Goal: Find specific page/section: Find specific page/section

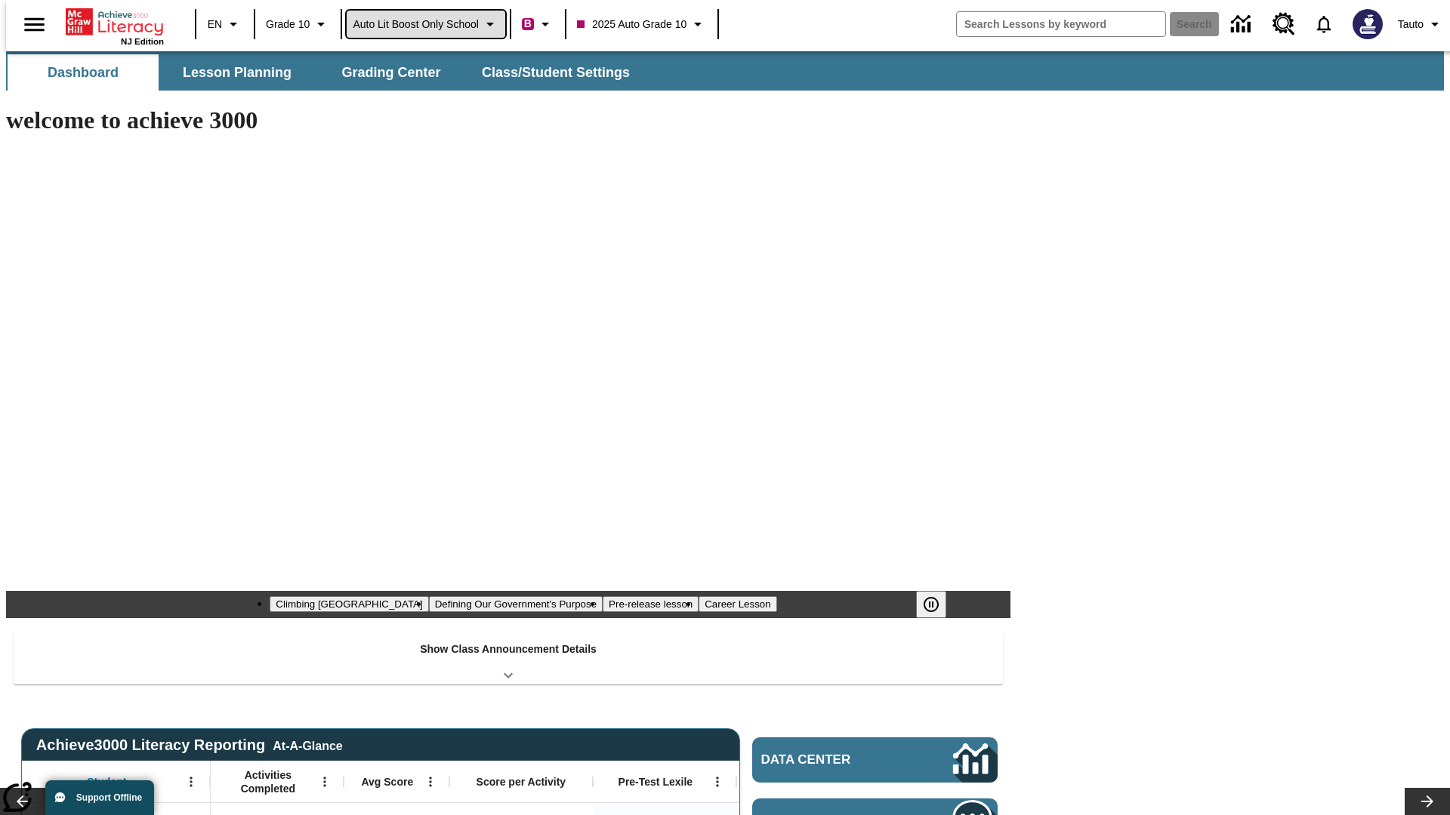
click at [425, 24] on span "Auto Lit Boost only School" at bounding box center [416, 25] width 126 height 16
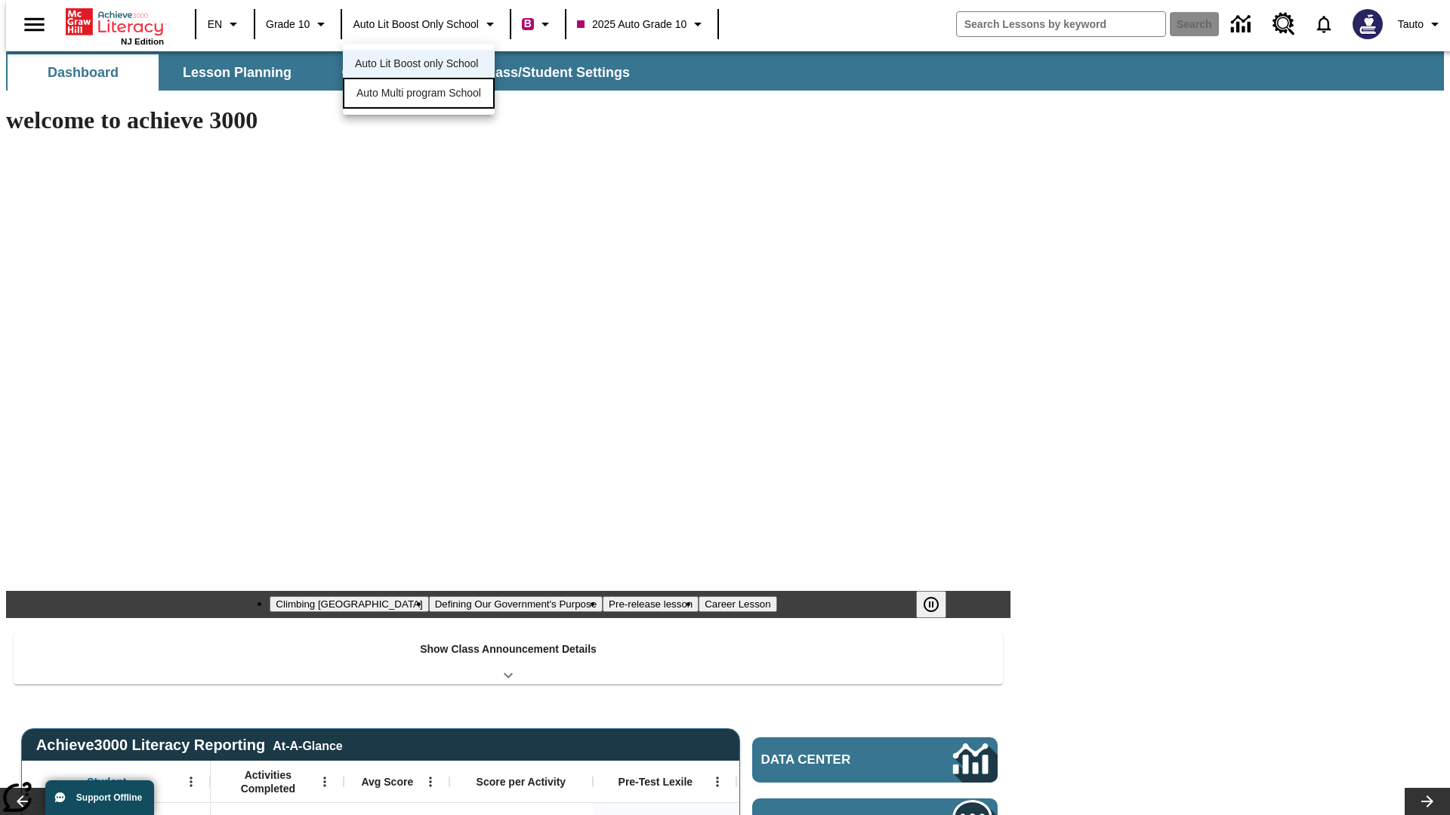
click at [423, 94] on span "Auto Multi program School" at bounding box center [418, 93] width 125 height 16
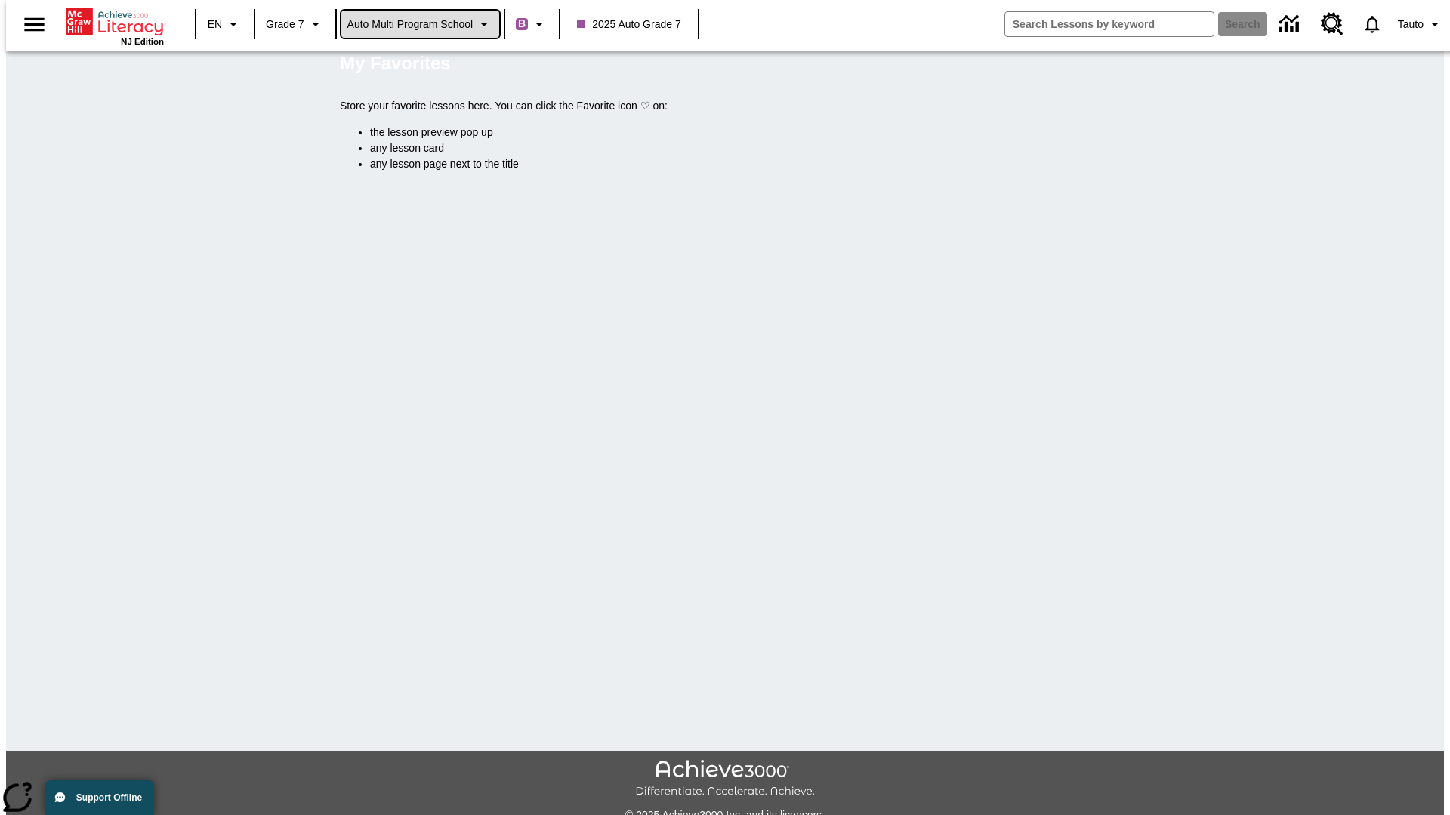
click at [421, 24] on span "Auto Multi program School" at bounding box center [410, 25] width 126 height 16
click at [415, 65] on span "Auto Lit Boost only School" at bounding box center [410, 64] width 123 height 16
